Goal: Ask a question

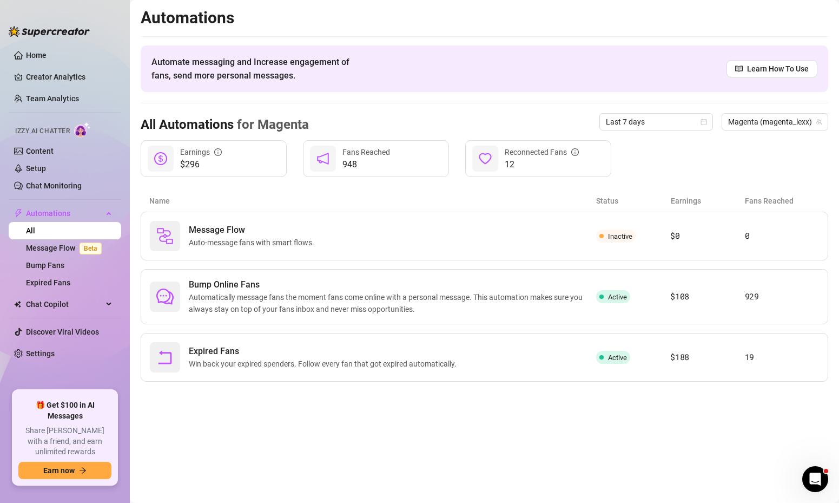
click at [492, 33] on div "Automations Automate messaging and Increase engagement of fans, send more perso…" at bounding box center [485, 195] width 688 height 374
click at [35, 72] on link "Creator Analytics" at bounding box center [69, 76] width 87 height 17
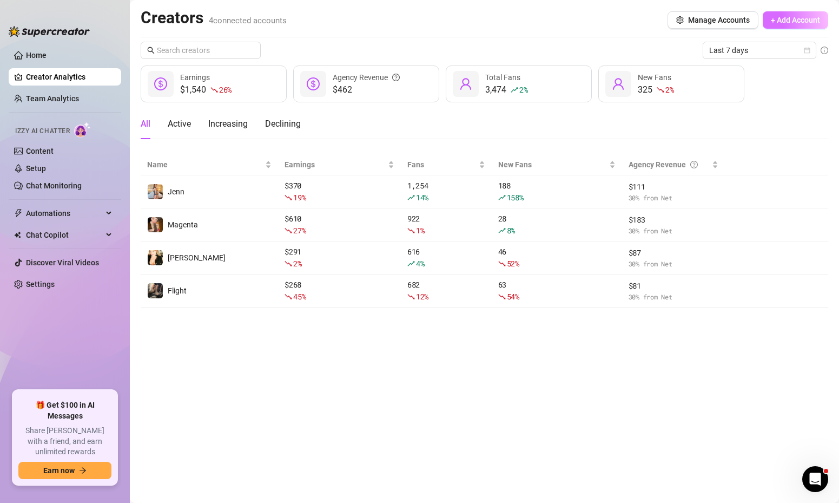
click at [771, 22] on span "+ Add Account" at bounding box center [795, 20] width 49 height 9
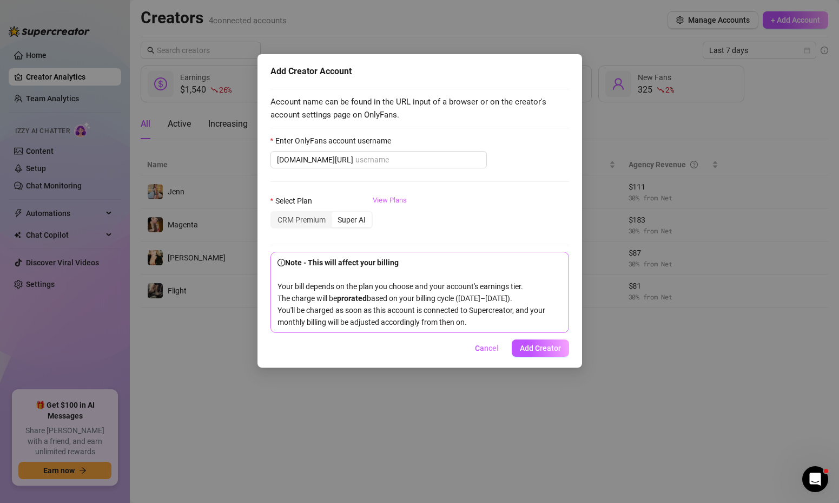
click at [379, 201] on link "View Plans" at bounding box center [390, 216] width 34 height 43
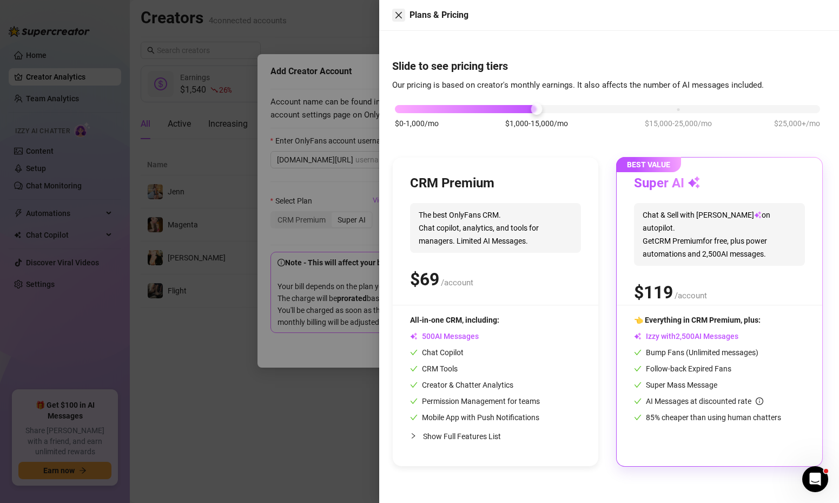
click at [395, 11] on icon "close" at bounding box center [398, 15] width 9 height 9
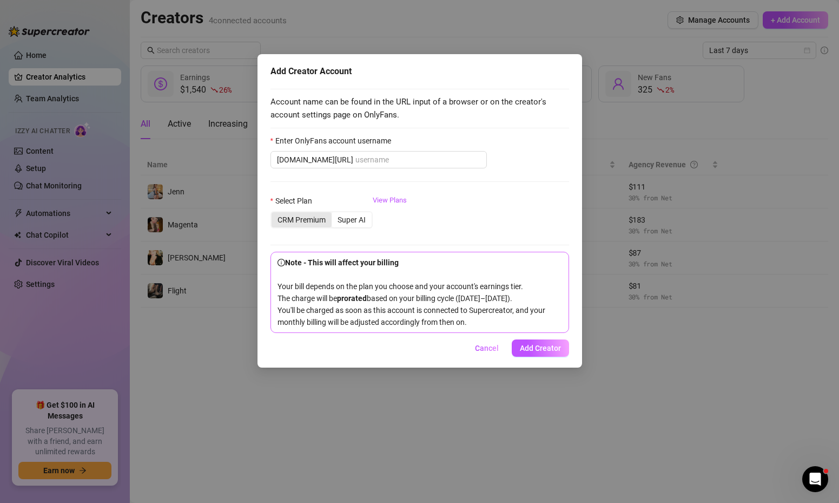
click at [315, 215] on div "CRM Premium" at bounding box center [302, 219] width 60 height 15
click at [274, 214] on input "CRM Premium" at bounding box center [274, 214] width 0 height 0
click at [385, 203] on link "View Plans" at bounding box center [390, 216] width 34 height 43
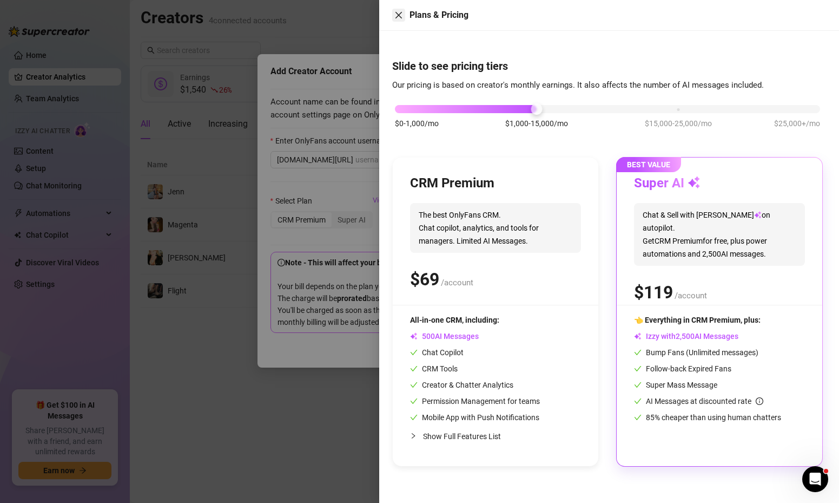
click at [399, 18] on icon "close" at bounding box center [398, 15] width 9 height 9
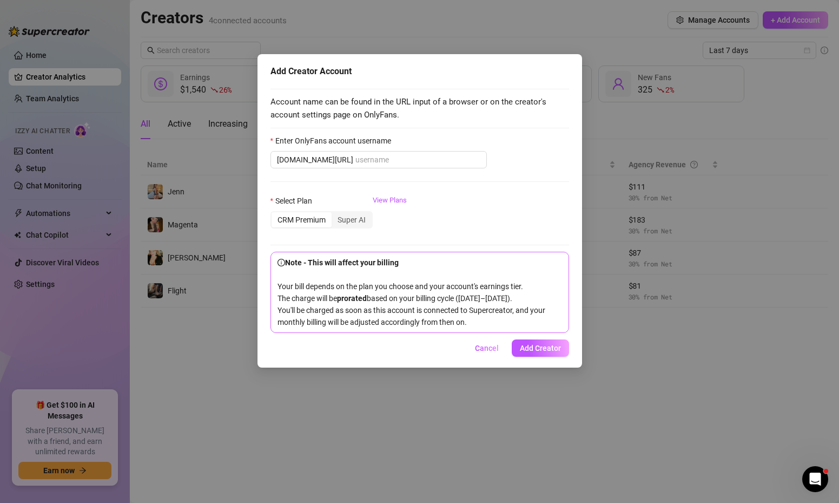
click at [478, 31] on div "Add Creator Account Account name can be found in the URL input of a browser or …" at bounding box center [419, 251] width 839 height 503
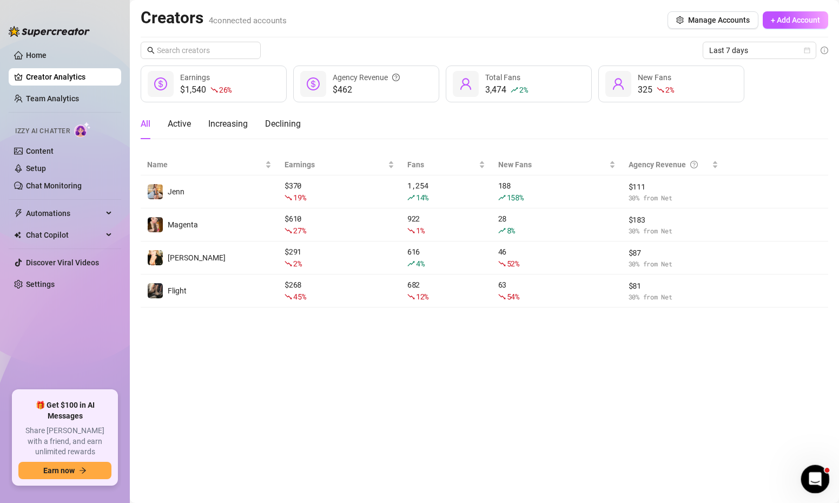
click at [807, 489] on div "Open Intercom Messenger" at bounding box center [814, 477] width 36 height 36
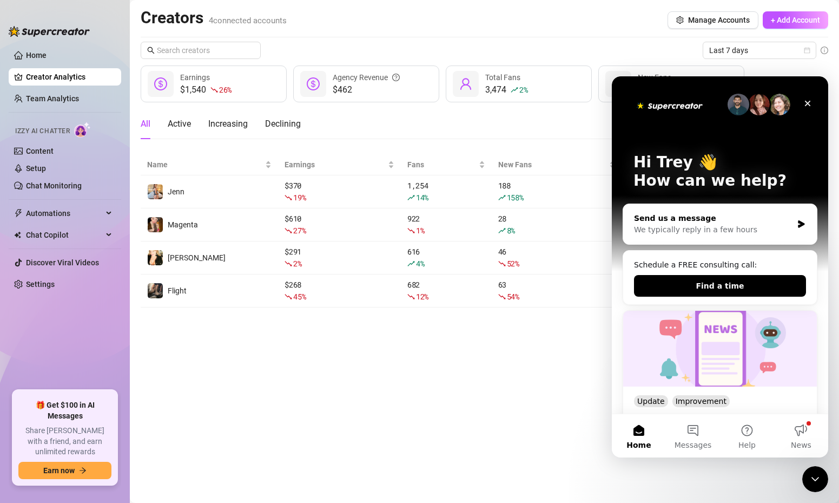
click at [738, 227] on div "We typically reply in a few hours" at bounding box center [713, 229] width 159 height 11
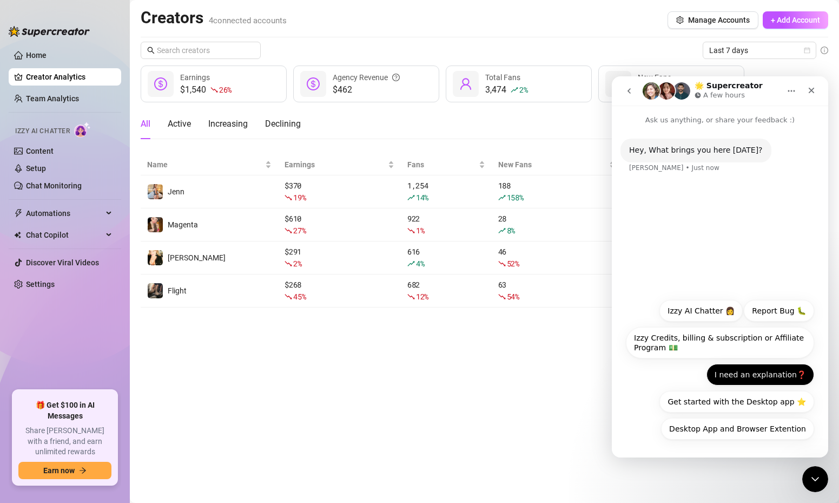
click at [764, 373] on button "I need an explanation❓" at bounding box center [761, 375] width 108 height 22
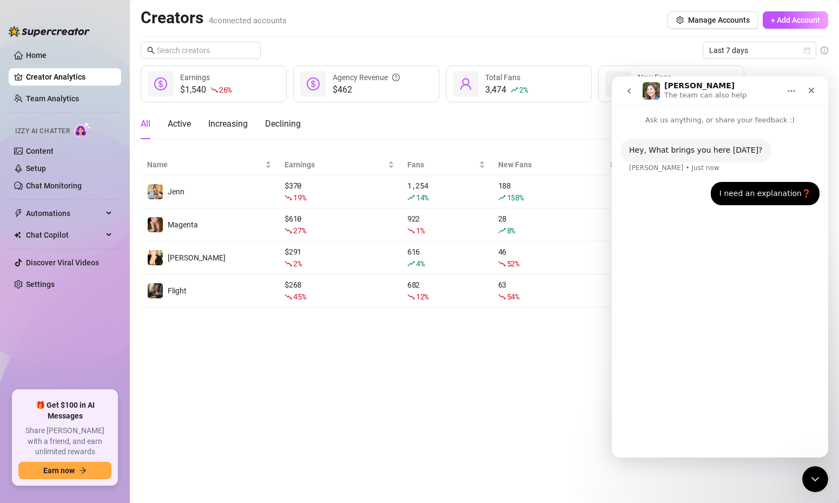
click at [715, 438] on div "Hey, What brings you here [DATE]? [PERSON_NAME] • Just now I need an explanatio…" at bounding box center [720, 287] width 216 height 322
click at [751, 269] on div "Hey, What brings you here [DATE]? [PERSON_NAME] • Just now I need an explanatio…" at bounding box center [720, 287] width 216 height 322
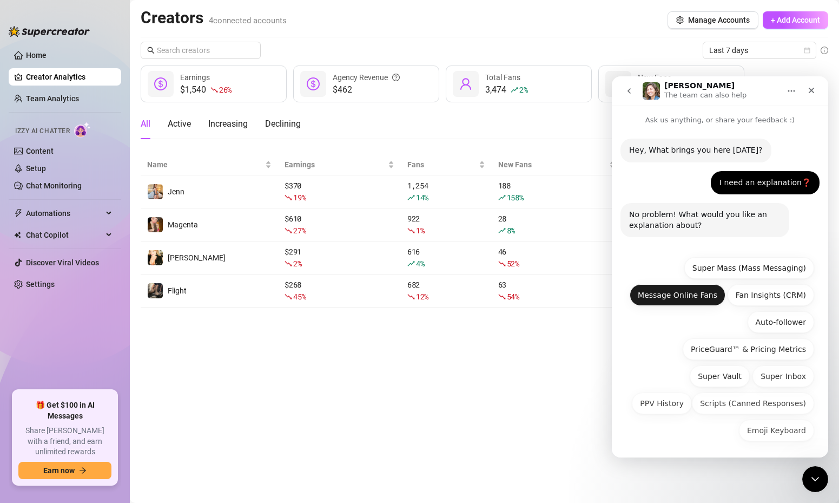
scroll to position [2, 0]
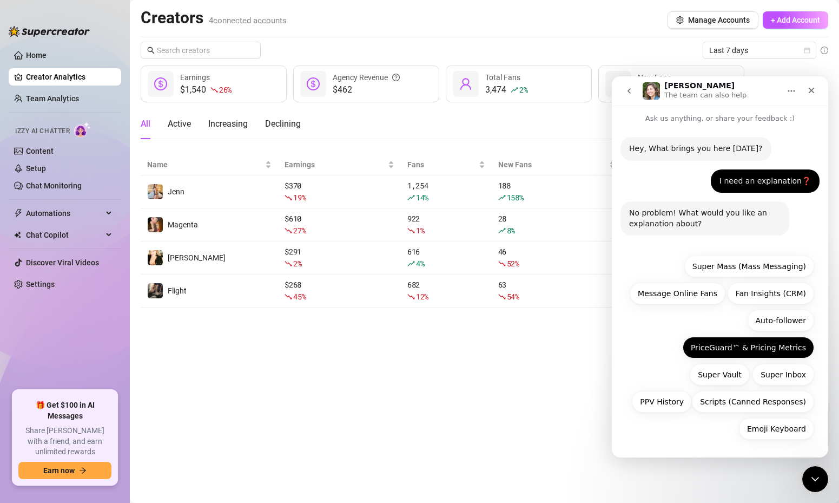
click at [747, 351] on button "PriceGuard™ & Pricing Metrics" at bounding box center [748, 347] width 131 height 22
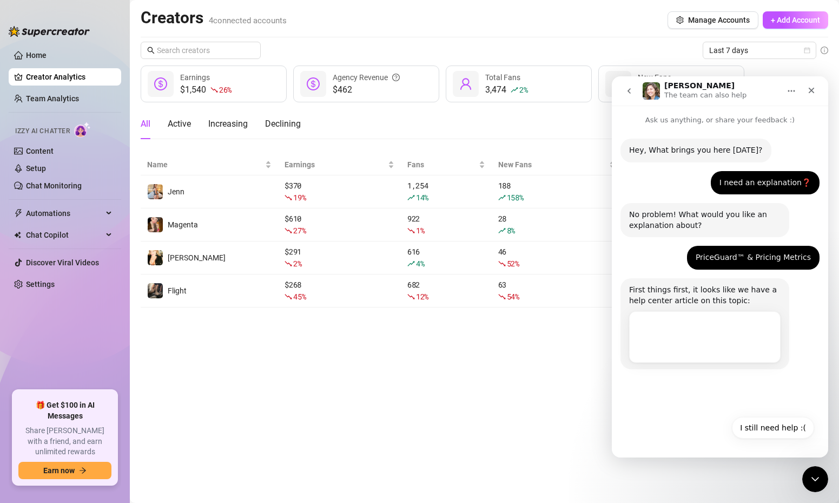
click at [790, 95] on icon "Home" at bounding box center [791, 91] width 9 height 9
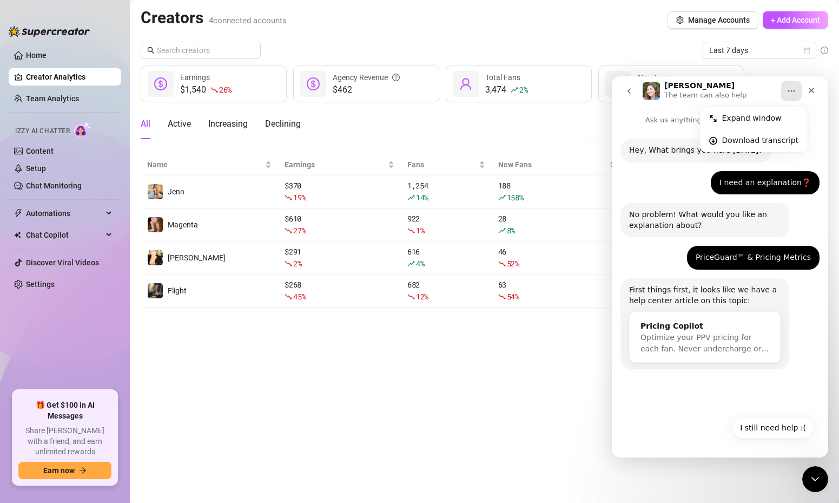
click at [773, 387] on div "Hey, What brings you here [DATE]? [PERSON_NAME] • Just now I need an explanatio…" at bounding box center [720, 268] width 216 height 284
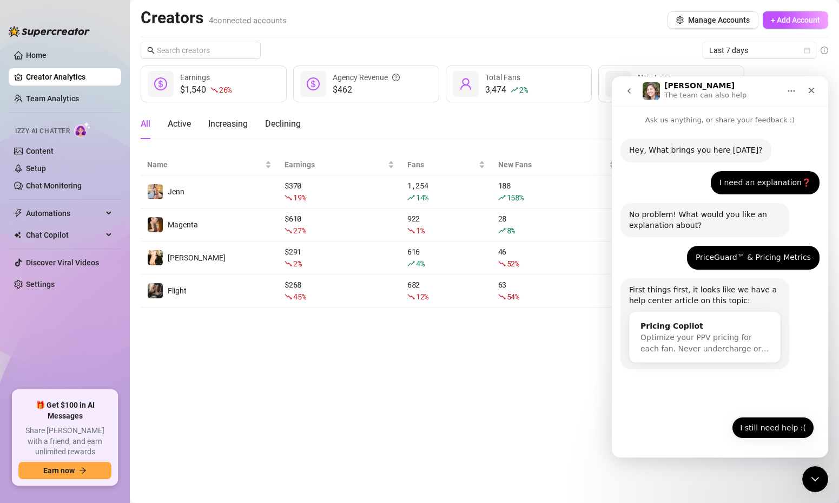
click at [776, 420] on button "I still need help :(" at bounding box center [773, 428] width 82 height 22
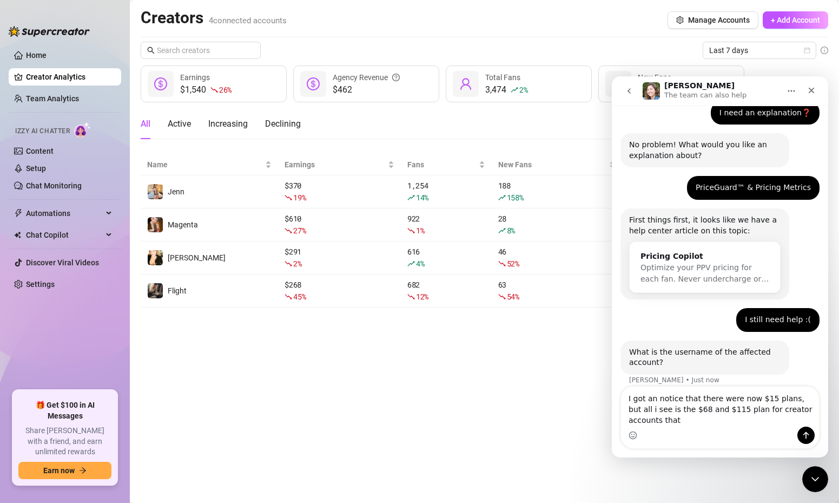
scroll to position [81, 0]
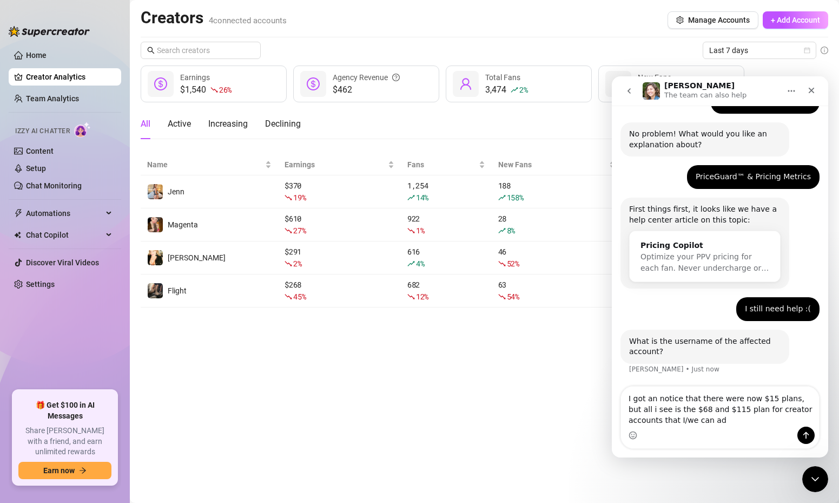
type textarea "I got an notice that there were now $15 plans, but all i see is the $68 and $11…"
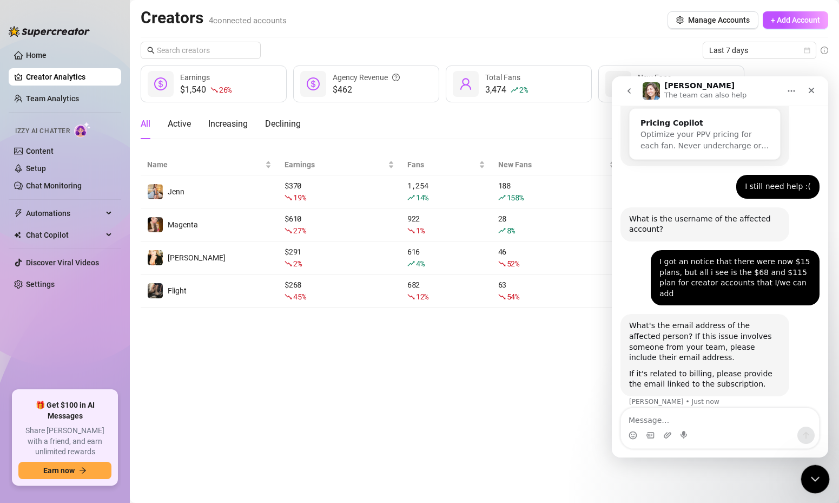
scroll to position [203, 0]
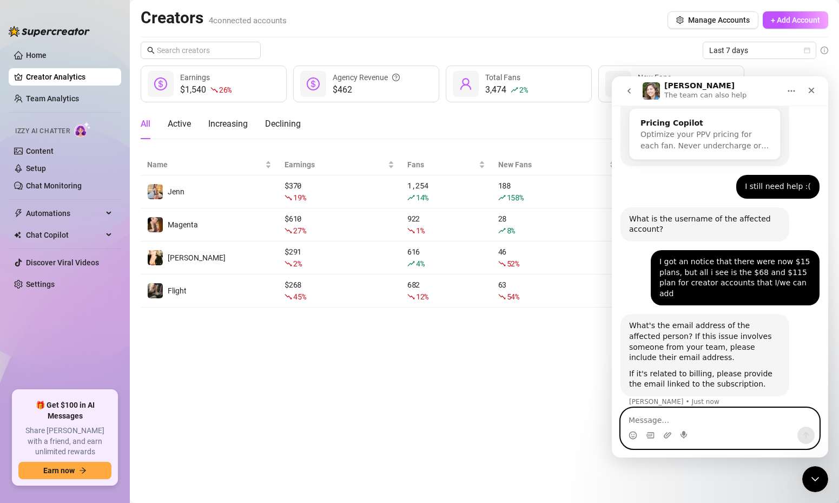
click at [685, 421] on textarea "Message…" at bounding box center [720, 417] width 198 height 18
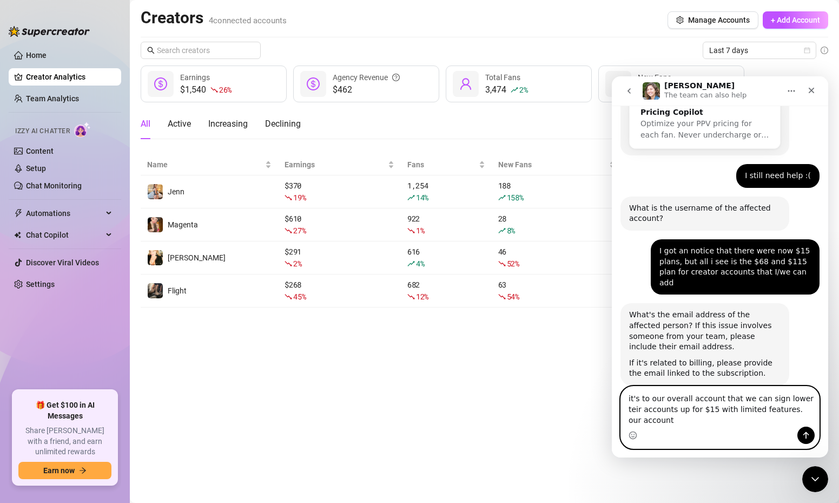
scroll to position [225, 0]
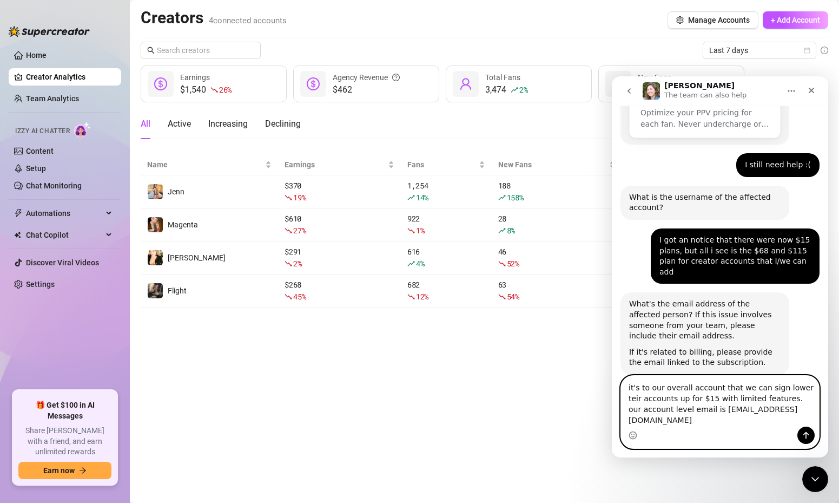
type textarea "it's to our overall account that we can sign lower teir accounts up for $15 wit…"
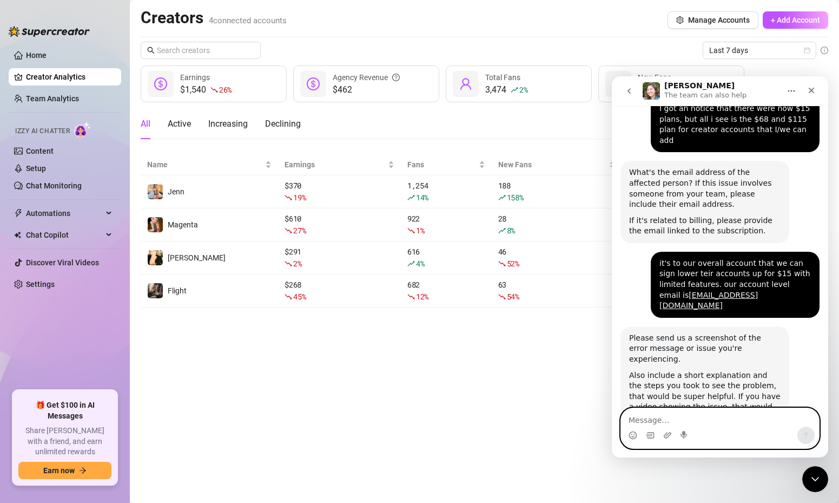
scroll to position [379, 0]
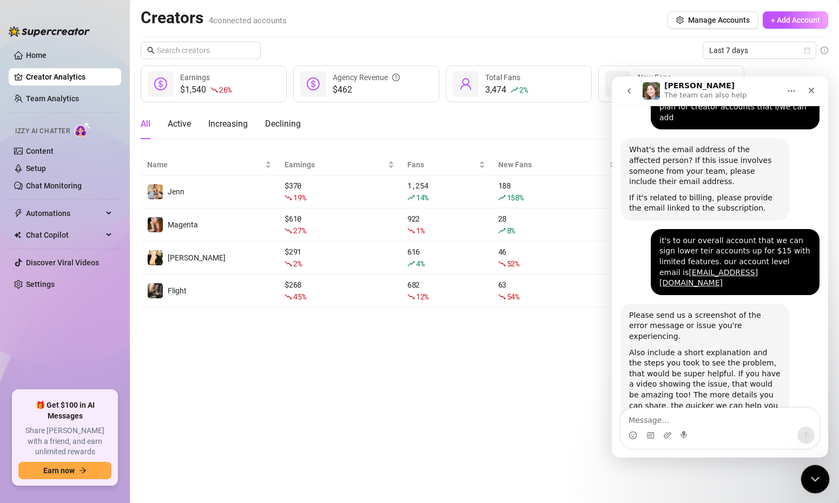
drag, startPoint x: 812, startPoint y: 483, endPoint x: 1614, endPoint y: 959, distance: 932.6
click at [812, 484] on div "Close Intercom Messenger" at bounding box center [814, 477] width 26 height 26
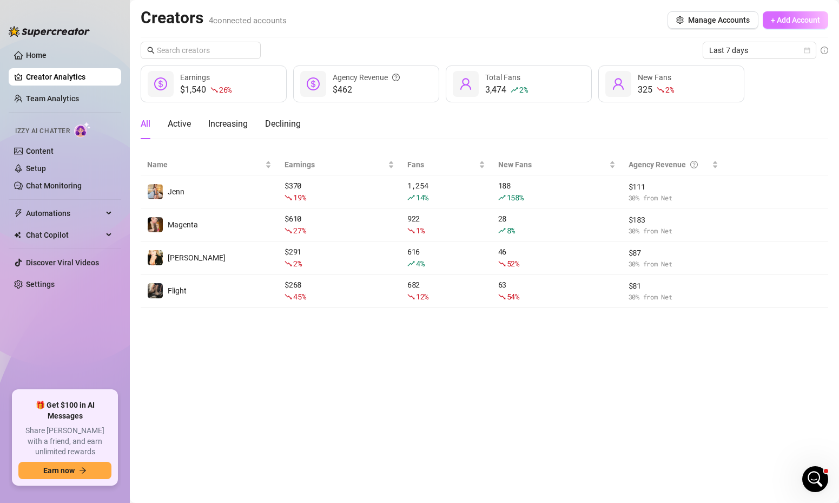
click at [802, 17] on span "+ Add Account" at bounding box center [795, 20] width 49 height 9
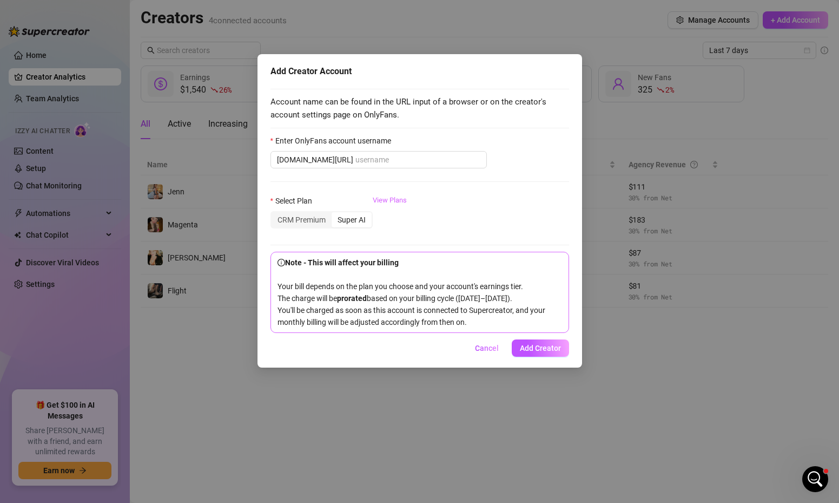
click at [384, 202] on link "View Plans" at bounding box center [390, 216] width 34 height 43
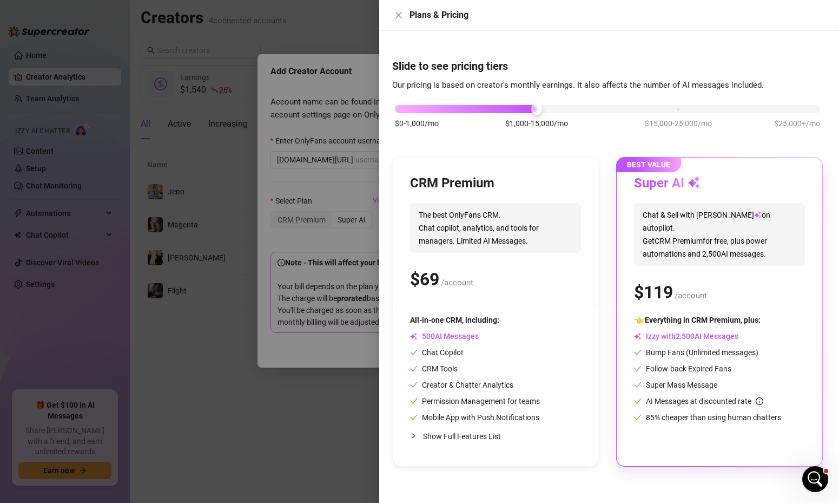
click at [300, 219] on div at bounding box center [419, 251] width 839 height 503
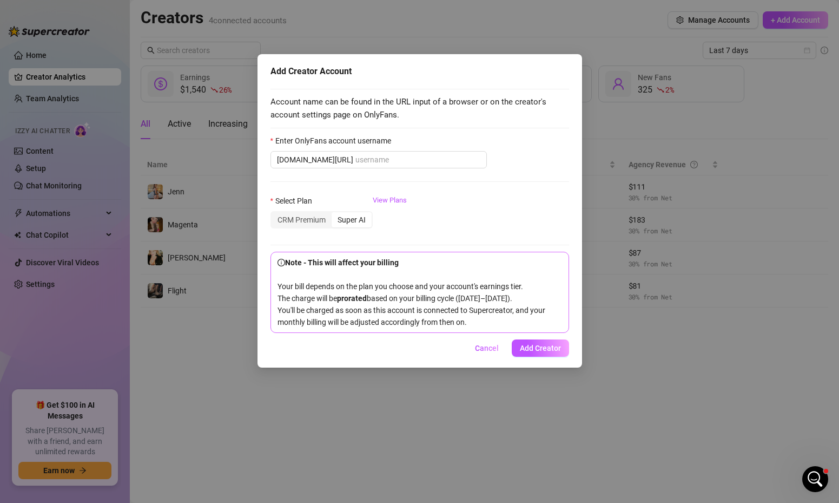
click at [718, 451] on div "Add Creator Account Account name can be found in the URL input of a browser or …" at bounding box center [419, 251] width 839 height 503
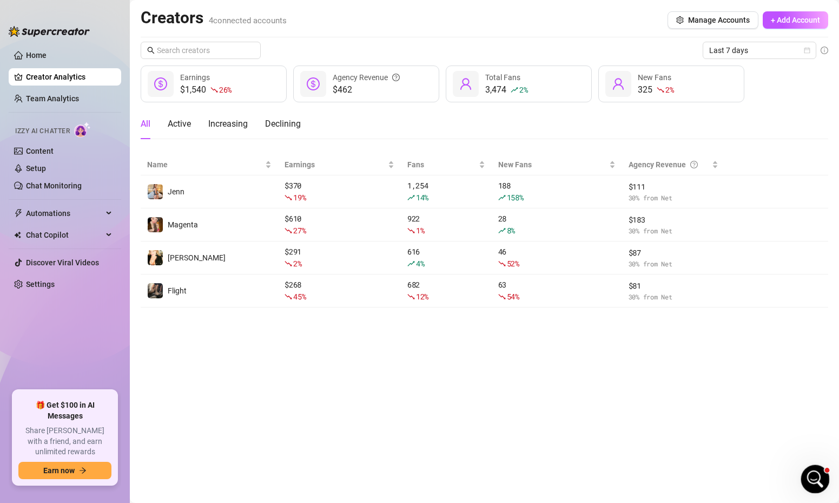
click at [807, 479] on icon "Open Intercom Messenger" at bounding box center [814, 477] width 18 height 18
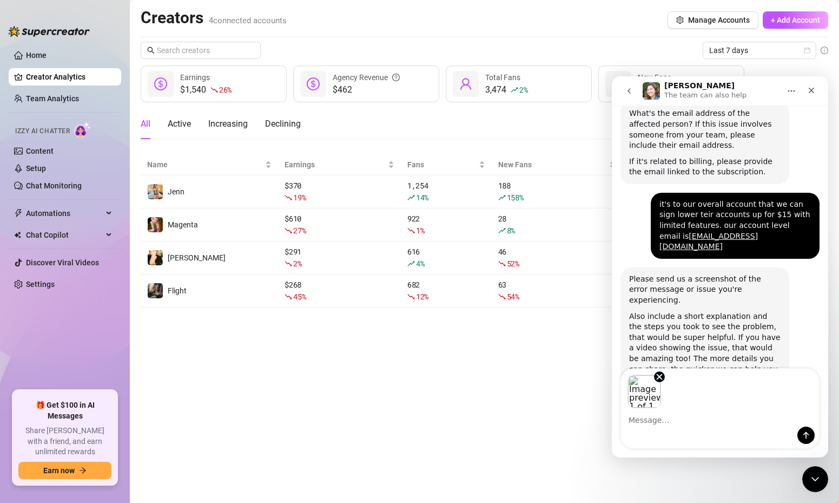
scroll to position [418, 0]
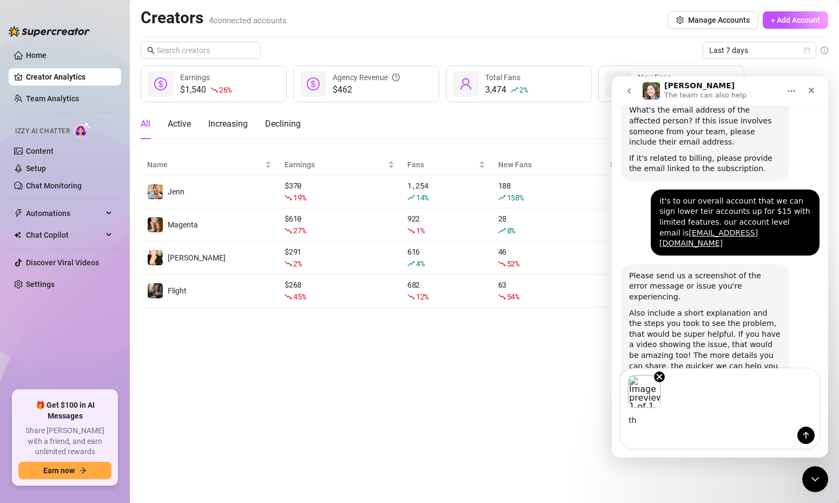
type textarea "t"
type textarea "screenshot"
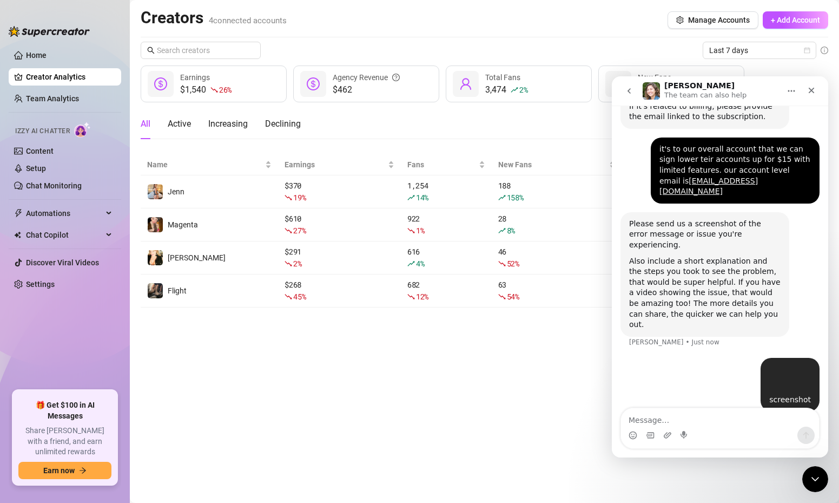
scroll to position [503, 0]
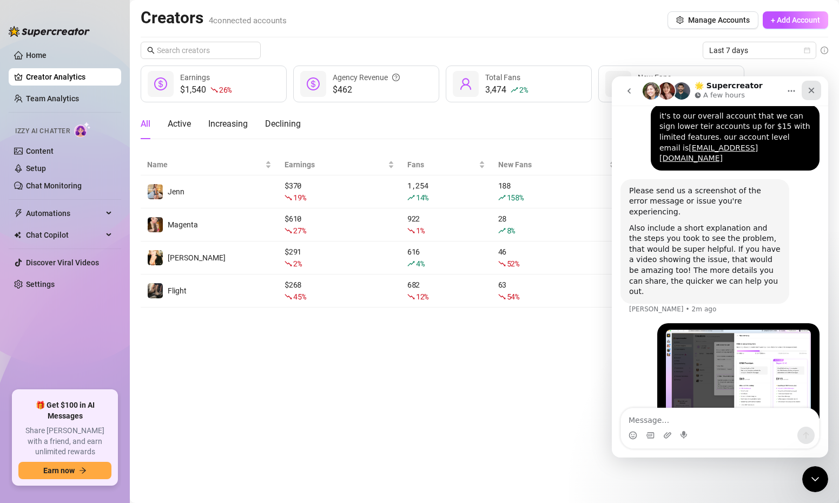
click at [811, 90] on icon "Close" at bounding box center [812, 91] width 6 height 6
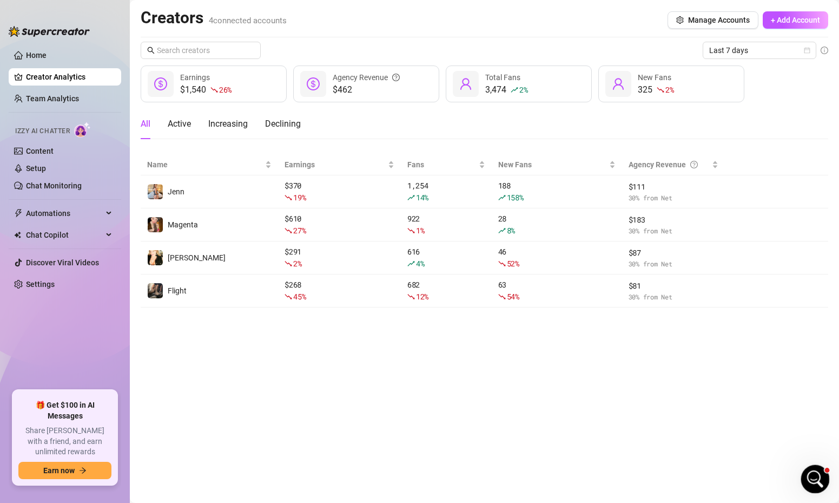
click at [802, 466] on div "Open Intercom Messenger" at bounding box center [814, 477] width 26 height 26
